Goal: Information Seeking & Learning: Learn about a topic

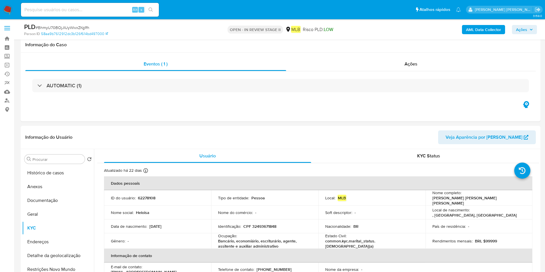
select select "10"
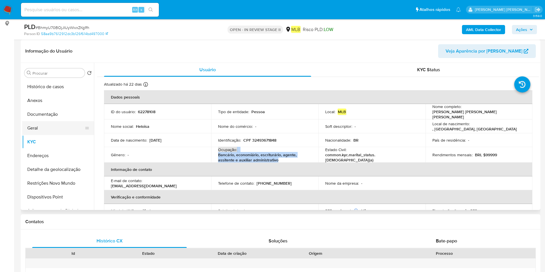
click at [53, 126] on button "Geral" at bounding box center [55, 128] width 67 height 14
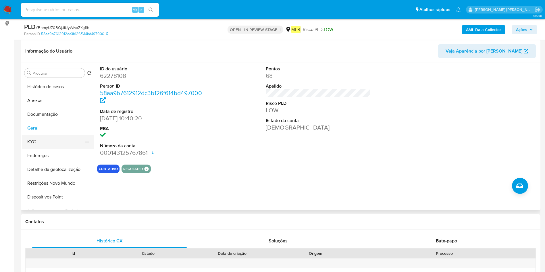
click at [58, 146] on button "KYC" at bounding box center [55, 142] width 67 height 14
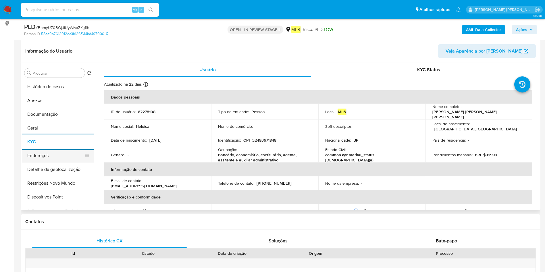
click at [40, 157] on button "Endereços" at bounding box center [55, 156] width 67 height 14
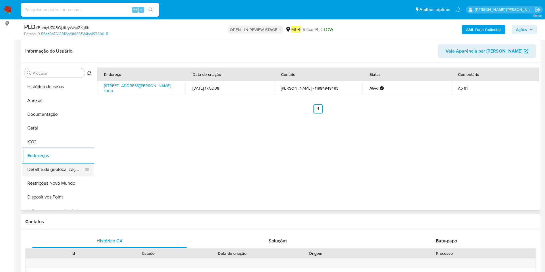
click at [50, 169] on button "Detalhe da geolocalização" at bounding box center [55, 170] width 67 height 14
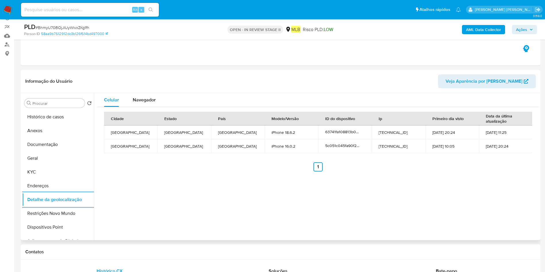
scroll to position [43, 0]
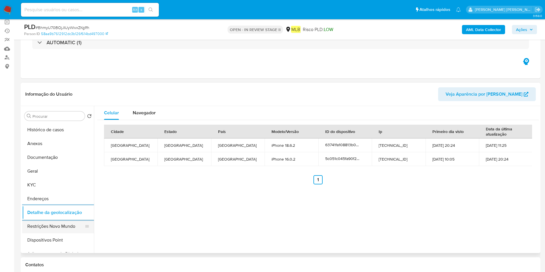
click at [41, 225] on button "Restrições Novo Mundo" at bounding box center [55, 227] width 67 height 14
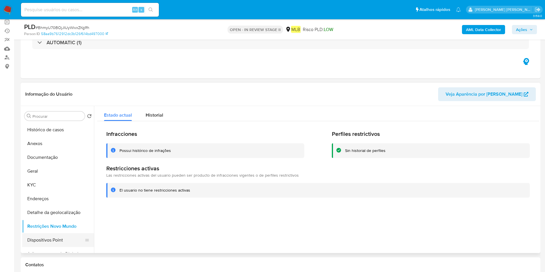
click at [47, 239] on button "Dispositivos Point" at bounding box center [55, 240] width 67 height 14
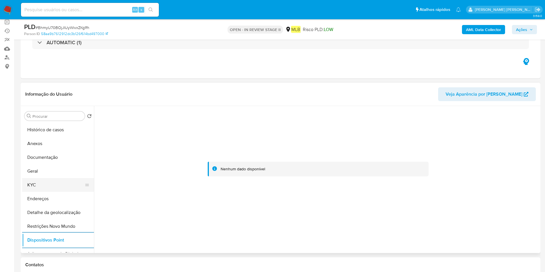
click at [48, 188] on button "KYC" at bounding box center [55, 185] width 67 height 14
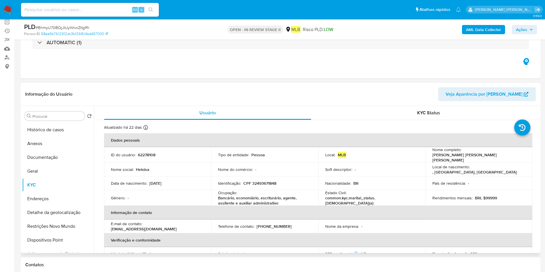
click at [250, 197] on p "Bancário, economiário, escriturário, agente, assitente e auxiliar administrativo" at bounding box center [263, 200] width 91 height 10
copy div "Ocupação : Bancário, economiário, escriturário, agente, assitente e auxiliar ad…"
click at [54, 161] on button "Documentação" at bounding box center [55, 158] width 67 height 14
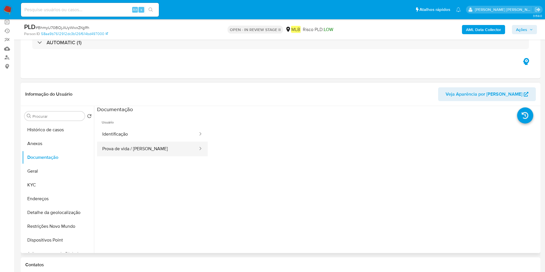
click at [134, 144] on button "Prova de vida / Selfie" at bounding box center [147, 149] width 101 height 15
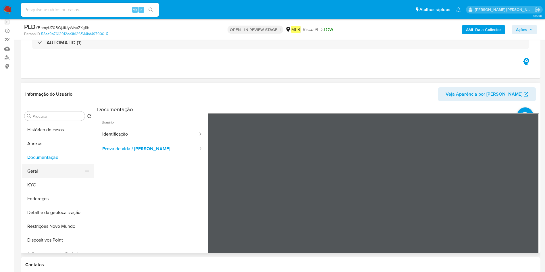
click at [43, 174] on button "Geral" at bounding box center [55, 171] width 67 height 14
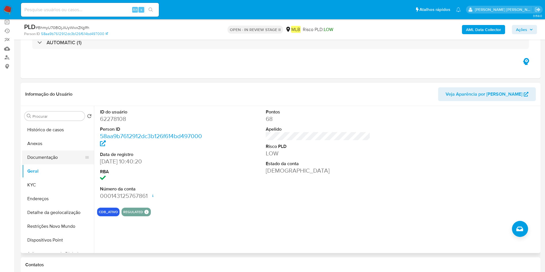
click at [46, 153] on button "Documentação" at bounding box center [55, 158] width 67 height 14
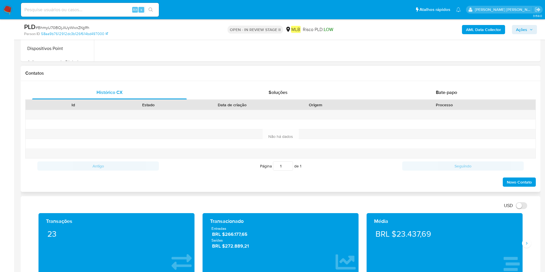
scroll to position [259, 0]
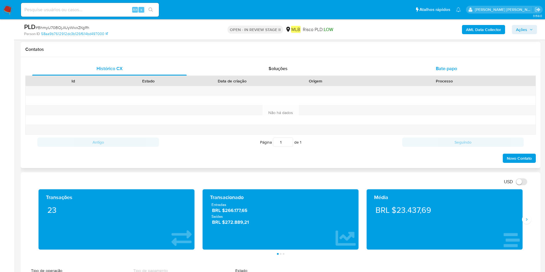
click at [442, 66] on span "Bate-papo" at bounding box center [446, 68] width 21 height 7
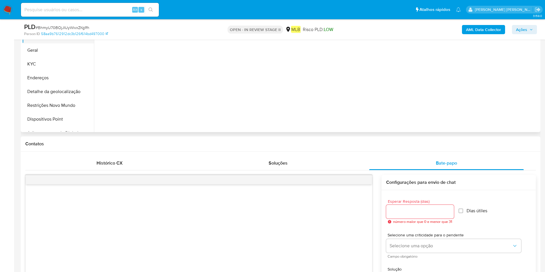
scroll to position [86, 0]
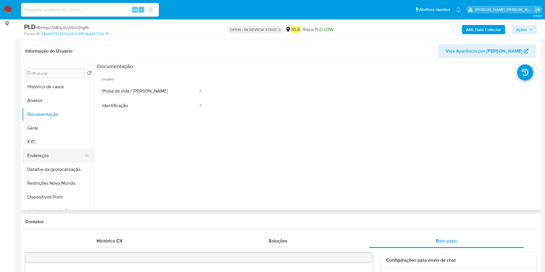
click at [47, 151] on button "Endereços" at bounding box center [55, 156] width 67 height 14
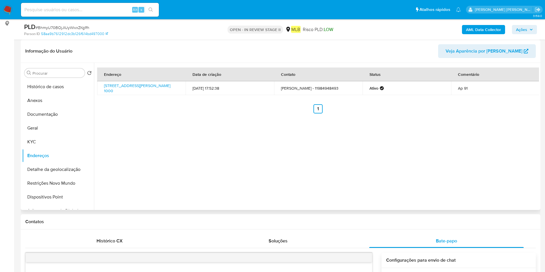
drag, startPoint x: 102, startPoint y: 86, endPoint x: 178, endPoint y: 84, distance: 75.9
click at [178, 84] on td "Avenida Paes De Barros 1000, São Paulo, São Paulo, 03114000, Brasil 1000" at bounding box center [141, 88] width 88 height 14
click at [49, 126] on button "Geral" at bounding box center [55, 128] width 67 height 14
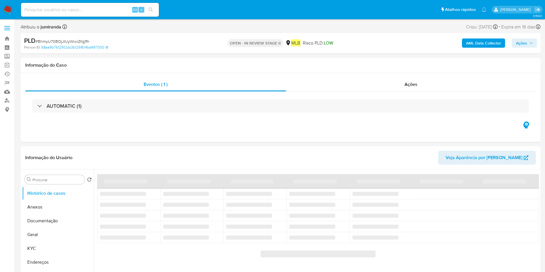
select select "10"
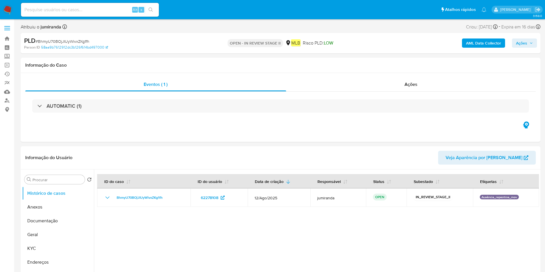
click at [499, 44] on b "AML Data Collector" at bounding box center [483, 43] width 35 height 9
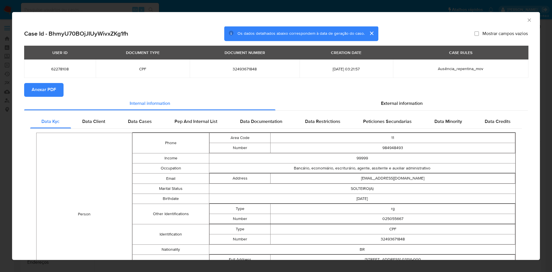
click at [36, 88] on span "Anexar PDF" at bounding box center [44, 90] width 24 height 13
click at [526, 19] on icon "Fechar a janela" at bounding box center [529, 20] width 6 height 6
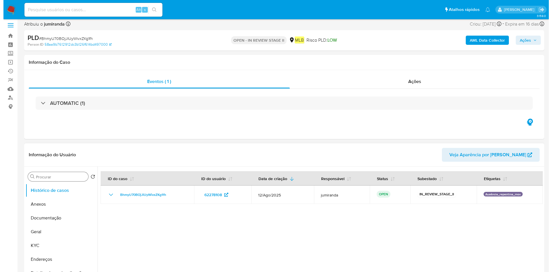
scroll to position [43, 0]
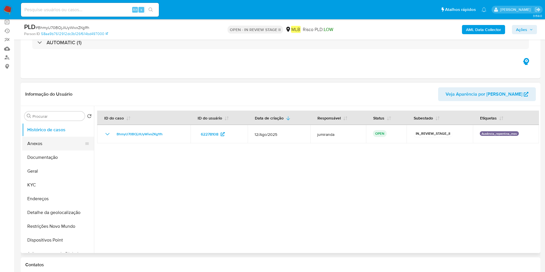
click at [44, 147] on button "Anexos" at bounding box center [55, 144] width 67 height 14
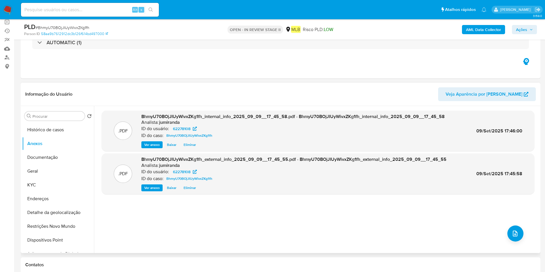
click at [507, 239] on div ".PDF BhmyU70BOjJIUyWivxZKg1fh_internal_info_2025_09_09__17_45_58.pdf - BhmyU70B…" at bounding box center [318, 180] width 433 height 138
click at [516, 232] on icon "upload-file" at bounding box center [515, 233] width 7 height 7
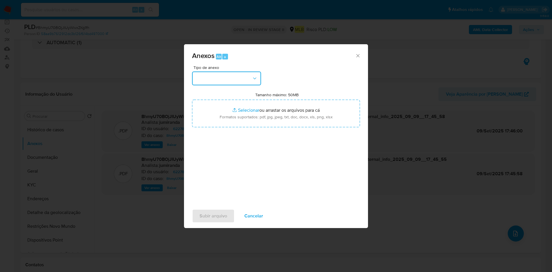
click at [213, 83] on button "button" at bounding box center [226, 79] width 69 height 14
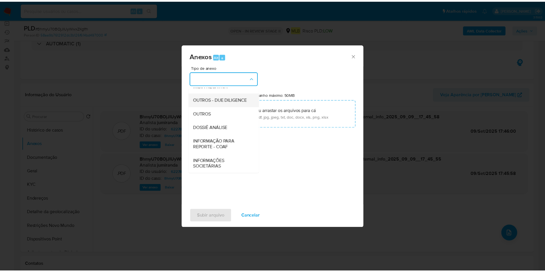
scroll to position [88, 0]
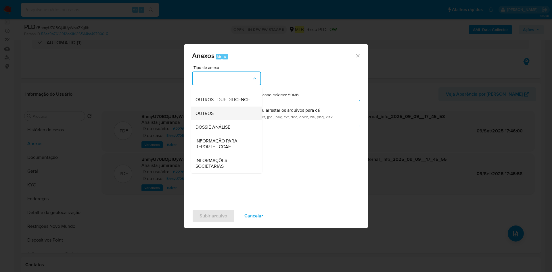
click at [211, 115] on span "OUTROS" at bounding box center [204, 114] width 18 height 6
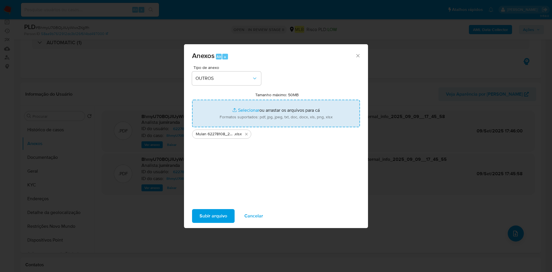
type input "C:\fakepath\DECLINIO - CPF 32493671848 - HELOISA AIMEE CORREA SIROTA.pdf"
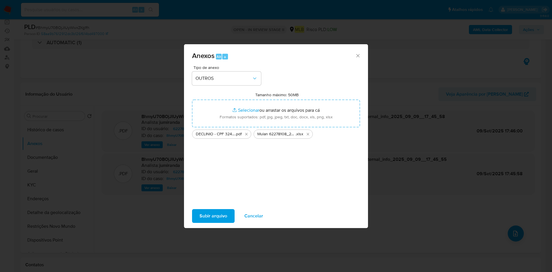
click at [216, 218] on span "Subir arquivo" at bounding box center [213, 216] width 28 height 13
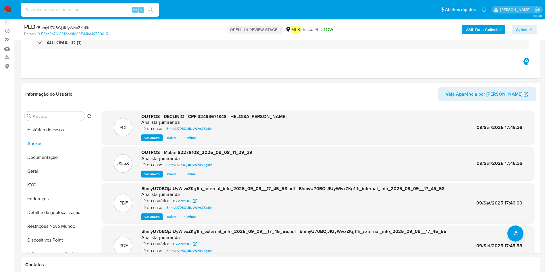
click at [525, 28] on span "Ações" at bounding box center [521, 29] width 11 height 9
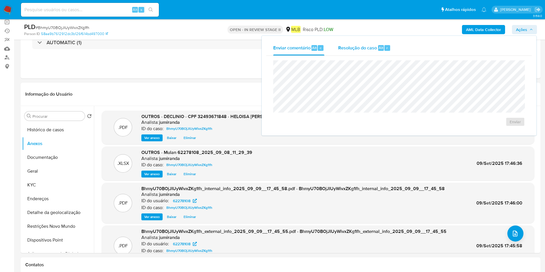
click at [361, 45] on span "Resolução do caso" at bounding box center [357, 47] width 39 height 7
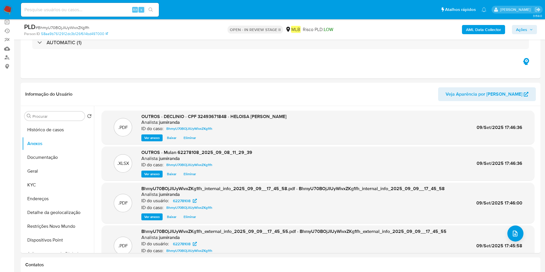
click at [488, 30] on b "AML Data Collector" at bounding box center [483, 29] width 35 height 9
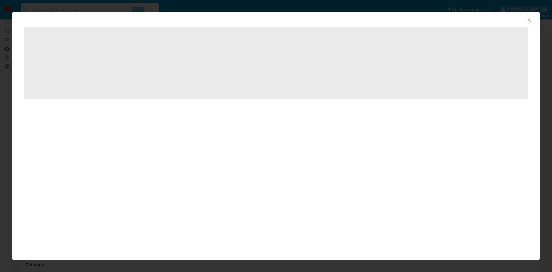
click at [527, 21] on icon "Fechar a janela" at bounding box center [529, 20] width 6 height 6
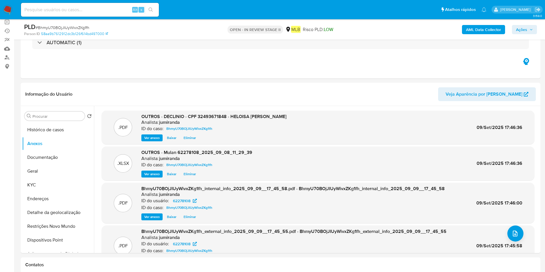
click at [517, 28] on span "Ações" at bounding box center [521, 29] width 11 height 9
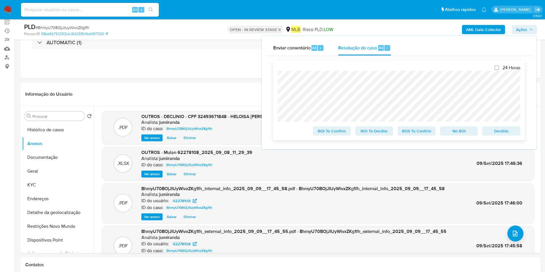
click at [456, 133] on span "No ROI" at bounding box center [459, 131] width 30 height 8
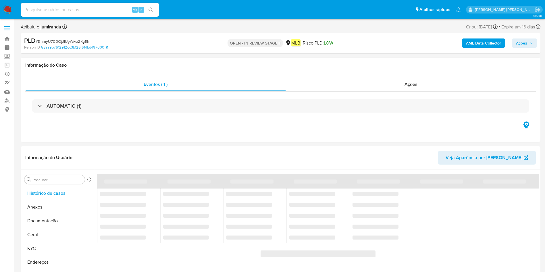
click at [91, 11] on input at bounding box center [90, 9] width 138 height 7
select select "10"
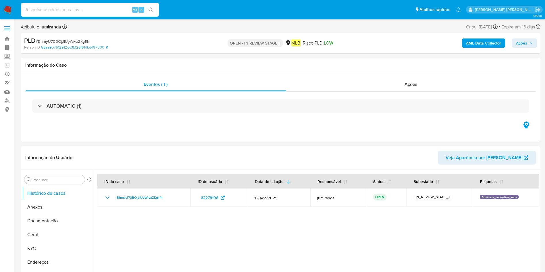
paste input "CclWxk1PraLpdtvjoiusF62b"
type input "CclWxk1PraLpdtvjoiusF62b"
select select "10"
click at [423, 85] on div "Ações" at bounding box center [411, 85] width 250 height 14
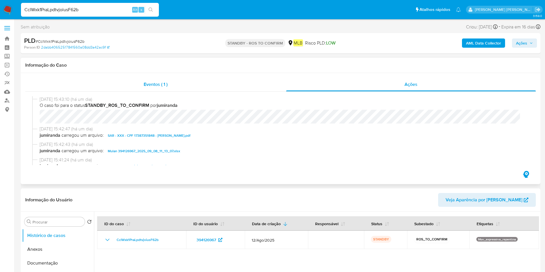
click at [199, 82] on div "Eventos ( 1 )" at bounding box center [155, 85] width 261 height 14
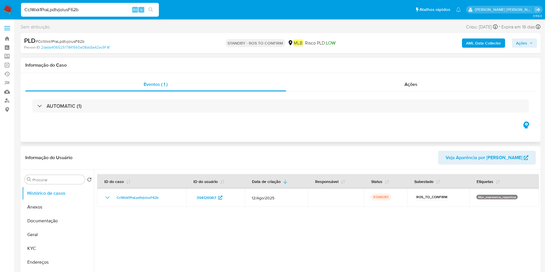
click at [318, 117] on div "AUTOMATIC (1)" at bounding box center [280, 106] width 511 height 29
click at [320, 113] on div "AUTOMATIC (1)" at bounding box center [280, 106] width 511 height 29
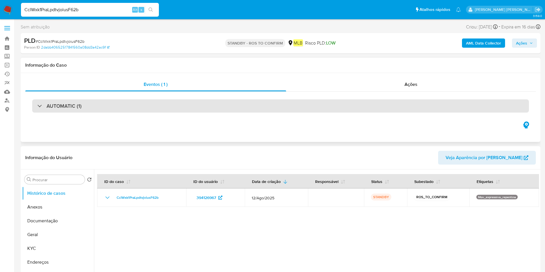
click at [324, 109] on div "AUTOMATIC (1)" at bounding box center [280, 105] width 497 height 13
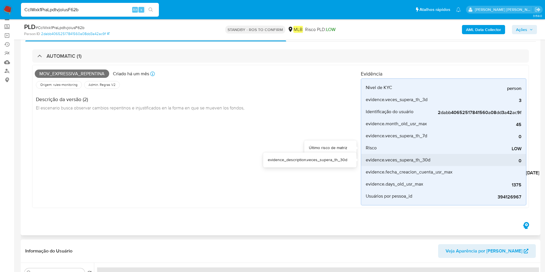
scroll to position [43, 0]
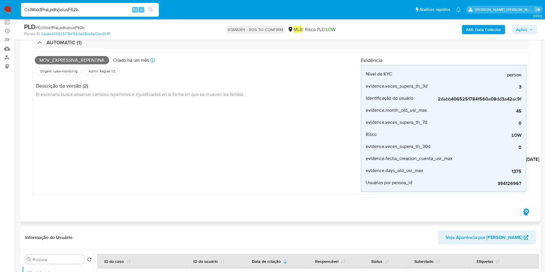
click at [168, 96] on span "El escenario busca observar cambios repentinos e injustificados en la forma en …" at bounding box center [140, 94] width 209 height 6
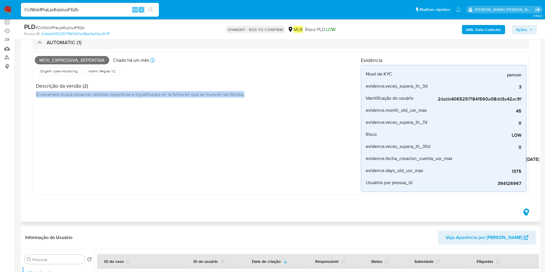
click at [168, 96] on span "El escenario busca observar cambios repentinos e injustificados en la forma en …" at bounding box center [140, 94] width 209 height 6
click at [217, 97] on span "El escenario busca observar cambios repentinos e injustificados en la forma en …" at bounding box center [140, 94] width 209 height 6
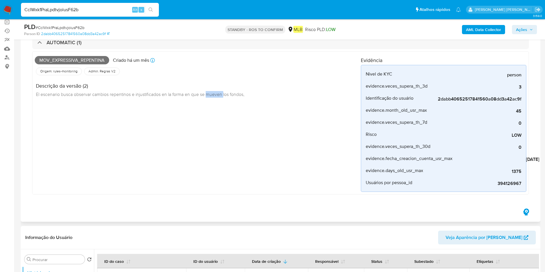
click at [217, 97] on span "El escenario busca observar cambios repentinos e injustificados en la forma en …" at bounding box center [140, 94] width 209 height 6
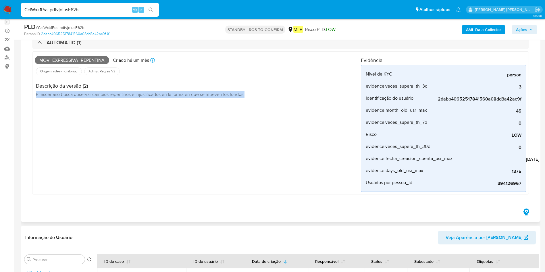
click at [217, 97] on span "El escenario busca observar cambios repentinos e injustificados en la forma en …" at bounding box center [140, 94] width 209 height 6
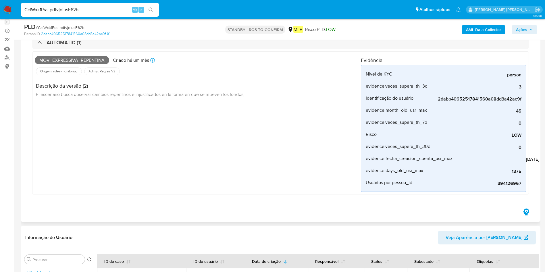
click at [217, 97] on span "El escenario busca observar cambios repentinos e injustificados en la forma en …" at bounding box center [140, 94] width 209 height 6
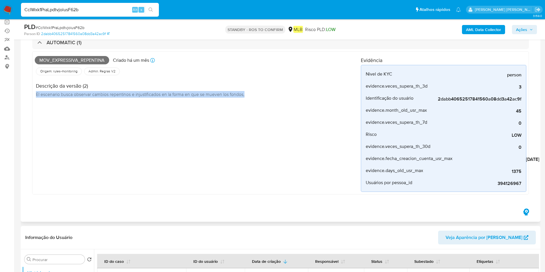
click at [217, 97] on span "El escenario busca observar cambios repentinos e injustificados en la forma en …" at bounding box center [140, 94] width 209 height 6
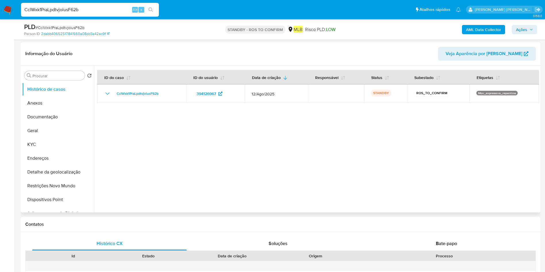
scroll to position [172, 0]
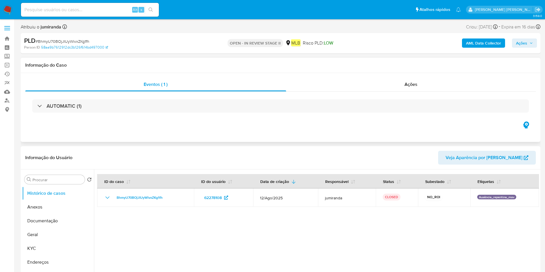
select select "10"
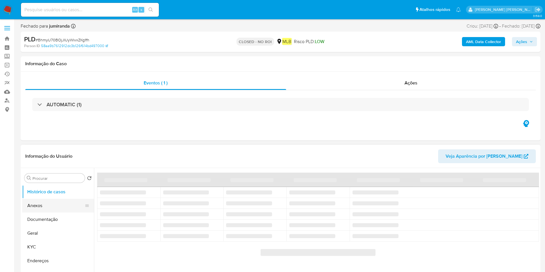
select select "10"
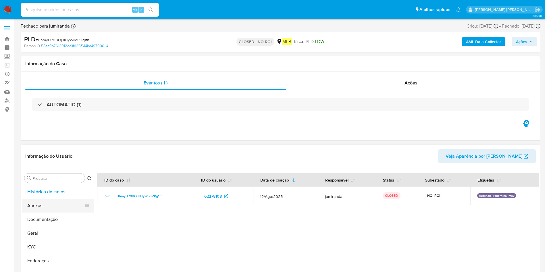
click at [41, 208] on button "Anexos" at bounding box center [55, 206] width 67 height 14
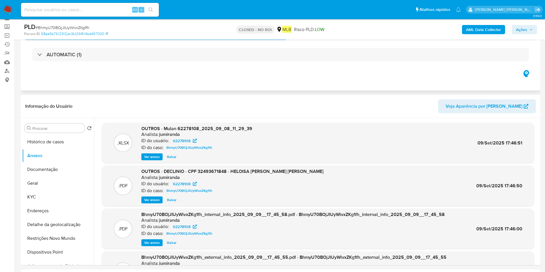
scroll to position [43, 0]
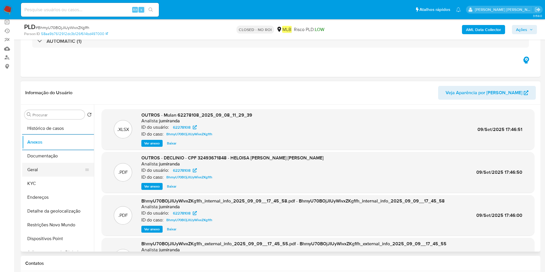
click at [38, 175] on button "Geral" at bounding box center [55, 170] width 67 height 14
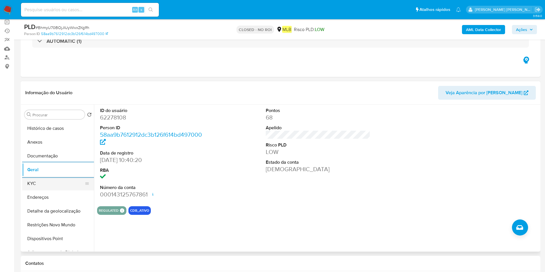
click at [68, 186] on button "KYC" at bounding box center [55, 184] width 67 height 14
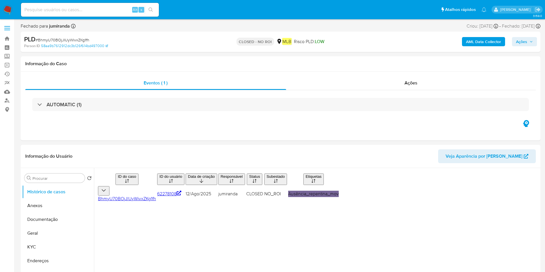
select select "10"
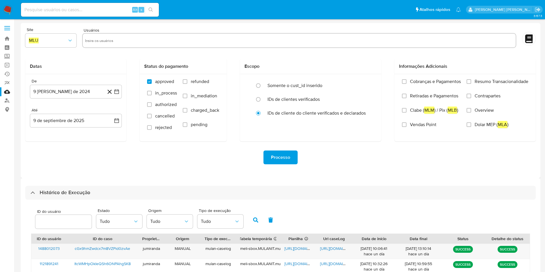
select select "10"
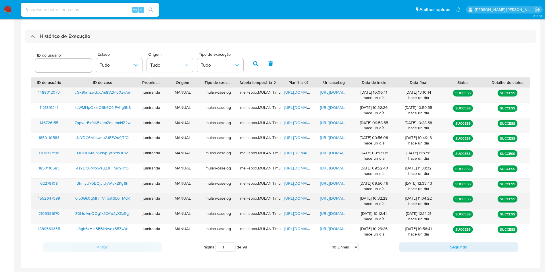
click at [305, 199] on span "[URL][DOMAIN_NAME]" at bounding box center [304, 198] width 40 height 6
click at [326, 201] on span "[URL][DOMAIN_NAME]" at bounding box center [340, 198] width 40 height 6
click at [101, 201] on span "6ip3Gk0qMFnrVFdatGL0TMcR" at bounding box center [102, 198] width 55 height 6
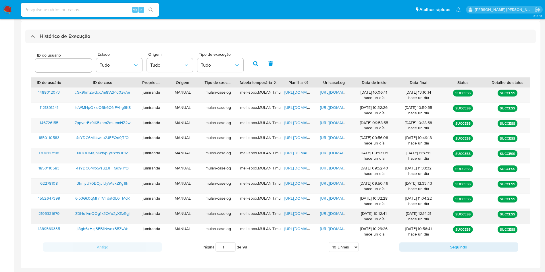
click at [303, 214] on span "[URL][DOMAIN_NAME]" at bounding box center [304, 214] width 40 height 6
click at [329, 216] on div "https://docs.google.com/document/d/1HIp634XwVXJU9dkYwr8XXwP-CwmvgFZc2eLrKUxhxJk…" at bounding box center [334, 216] width 36 height 15
click at [331, 212] on span "https://docs.google.com/document/d/1HIp634XwVXJU9dkYwr8XXwP-CwmvgFZc2eLrKUxhxJk…" at bounding box center [340, 214] width 40 height 6
click at [124, 214] on span "Z0Hu1VnOOg1k3QYu2yXEz5gj" at bounding box center [102, 214] width 54 height 6
click at [427, 248] on button "Seguindo" at bounding box center [458, 247] width 119 height 9
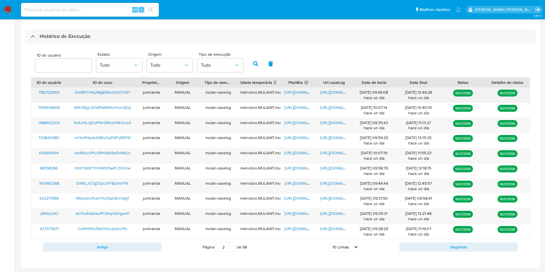
click at [298, 91] on span "https://docs.google.com/spreadsheets/d/1TQJv-HWJM0Ol319ajG6omg1mTGVw1gwgSK62_uu…" at bounding box center [304, 92] width 40 height 6
click at [332, 92] on span "https://docs.google.com/document/d/1ycFA1B2KYmfOIWqhK4Pm1UGanXMr2-kp7VNsk88tdyI…" at bounding box center [340, 92] width 40 height 6
click at [111, 246] on button "Antigo" at bounding box center [102, 247] width 119 height 9
click at [302, 215] on span "https://docs.google.com/spreadsheets/d/1nx6kDeViZkxYVsfFt3UcIC4HXQvLxBVxRFzYaUb…" at bounding box center [304, 214] width 40 height 6
click at [328, 212] on span "https://docs.google.com/document/d/1HIp634XwVXJU9dkYwr8XXwP-CwmvgFZc2eLrKUxhxJk…" at bounding box center [340, 214] width 40 height 6
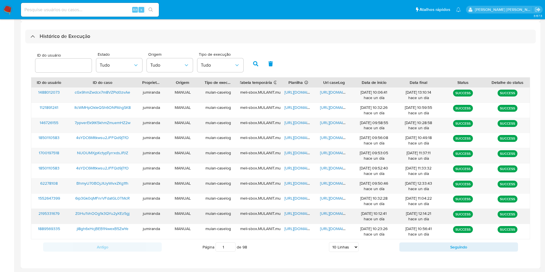
click at [117, 212] on span "Z0Hu1VnOOg1k3QYu2yXEz5gj" at bounding box center [102, 214] width 54 height 6
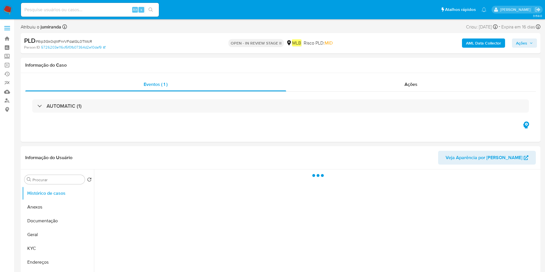
select select "10"
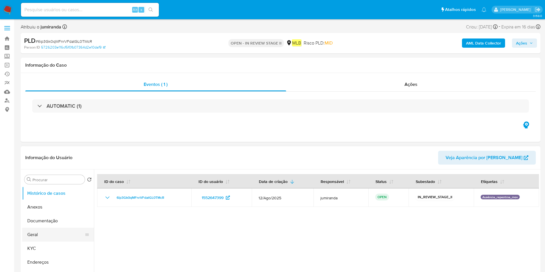
click at [43, 237] on button "Geral" at bounding box center [55, 235] width 67 height 14
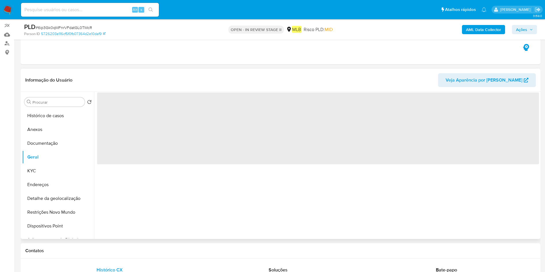
scroll to position [86, 0]
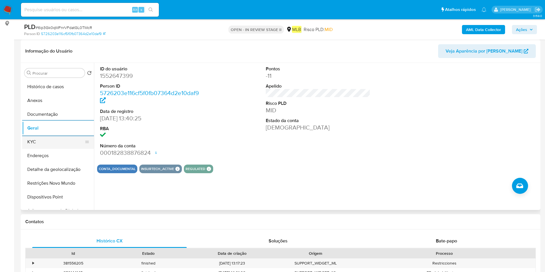
drag, startPoint x: 55, startPoint y: 139, endPoint x: 84, endPoint y: 148, distance: 30.9
click at [55, 139] on button "KYC" at bounding box center [55, 142] width 67 height 14
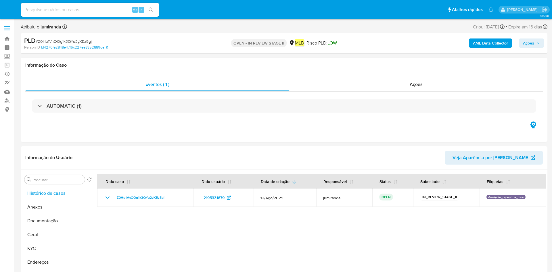
select select "10"
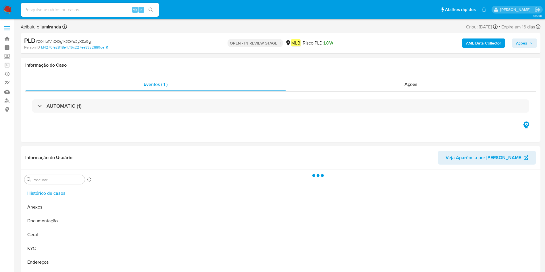
select select "10"
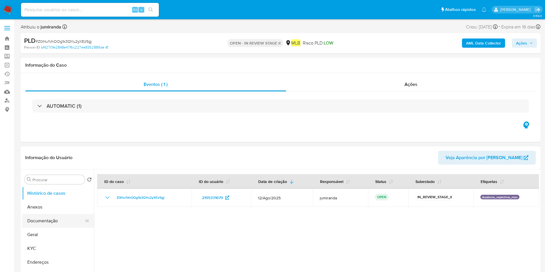
click at [31, 215] on button "Documentação" at bounding box center [55, 221] width 67 height 14
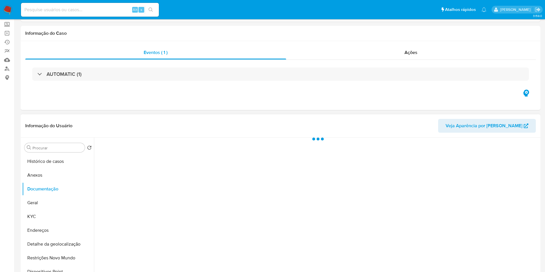
scroll to position [86, 0]
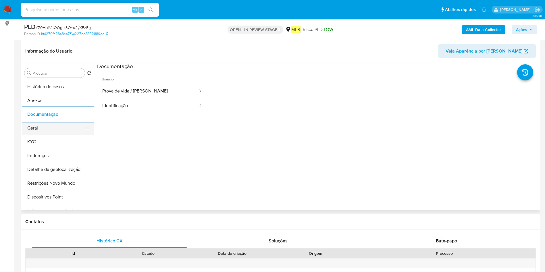
click at [63, 126] on button "Geral" at bounding box center [55, 128] width 67 height 14
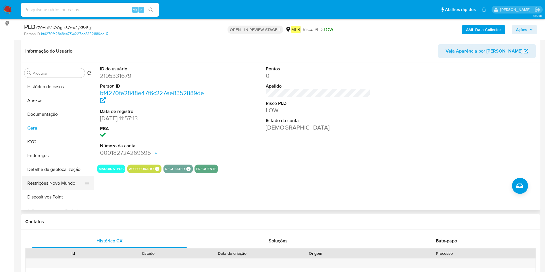
click at [59, 186] on button "Restrições Novo Mundo" at bounding box center [55, 183] width 67 height 14
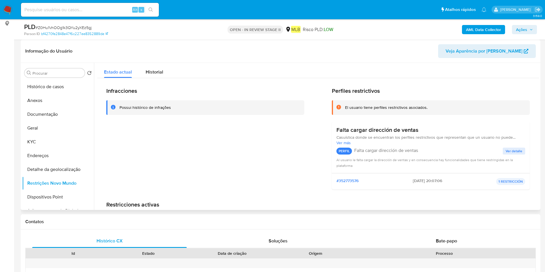
click at [412, 133] on h3 "Falta cargar dirección de ventas" at bounding box center [377, 129] width 82 height 7
click at [64, 116] on button "Documentação" at bounding box center [55, 114] width 67 height 14
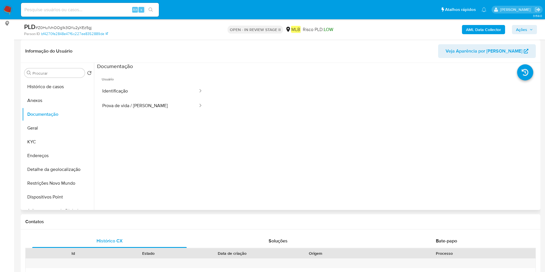
click at [130, 118] on ul "Usuário Identificação Prova de vida / Selfie" at bounding box center [152, 153] width 111 height 166
click at [133, 110] on button "Prova de vida / Selfie" at bounding box center [147, 106] width 101 height 15
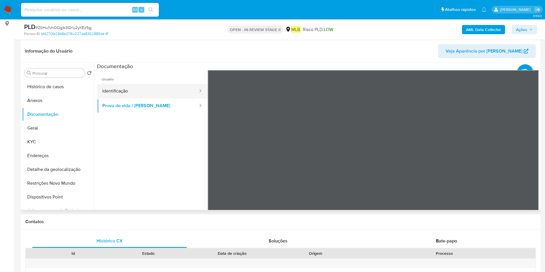
click at [139, 93] on button "Identificação" at bounding box center [147, 91] width 101 height 15
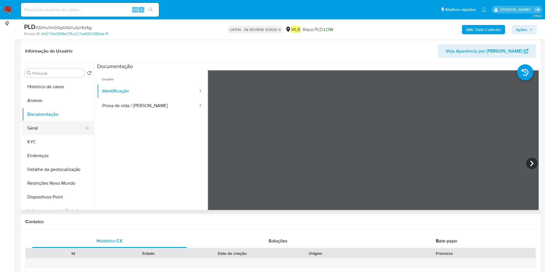
drag, startPoint x: 30, startPoint y: 125, endPoint x: 78, endPoint y: 131, distance: 47.8
click at [30, 125] on button "Geral" at bounding box center [55, 128] width 67 height 14
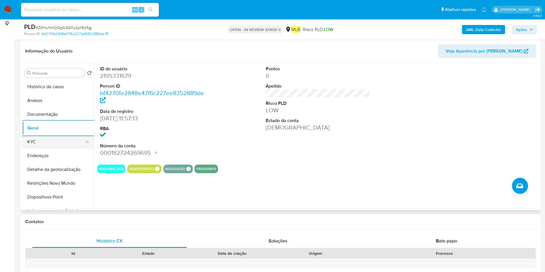
click at [42, 143] on button "KYC" at bounding box center [55, 142] width 67 height 14
